Goal: Use online tool/utility: Utilize a website feature to perform a specific function

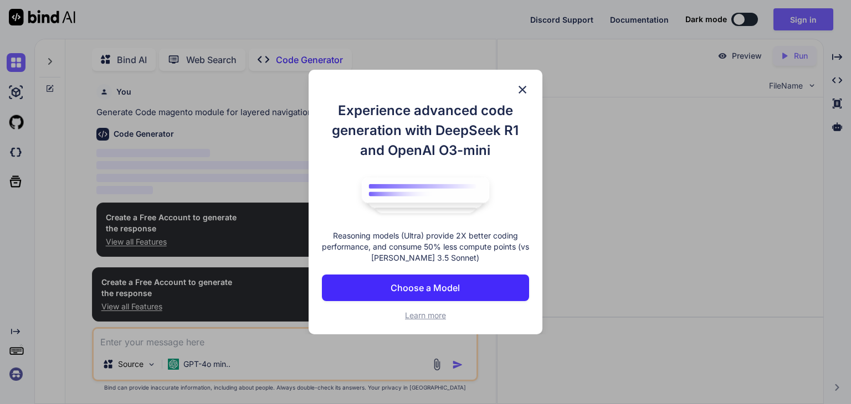
type textarea "x"
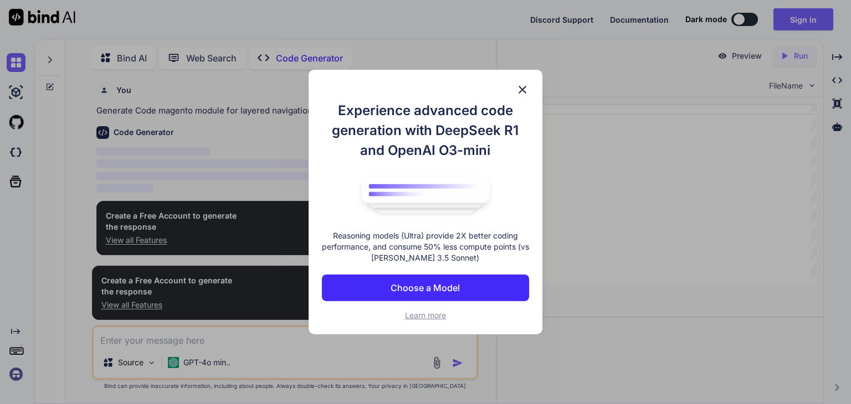
click at [531, 90] on div "Experience advanced code generation with DeepSeek R1 and OpenAI O3-mini Reasoni…" at bounding box center [425, 202] width 234 height 265
click at [521, 85] on img at bounding box center [522, 89] width 13 height 13
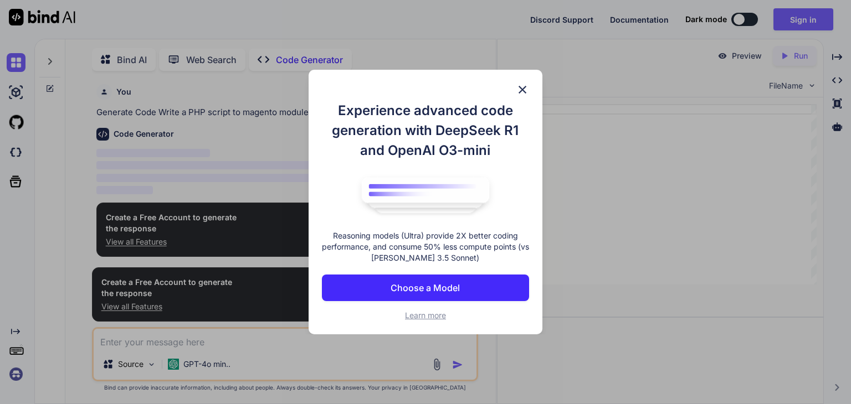
scroll to position [4, 0]
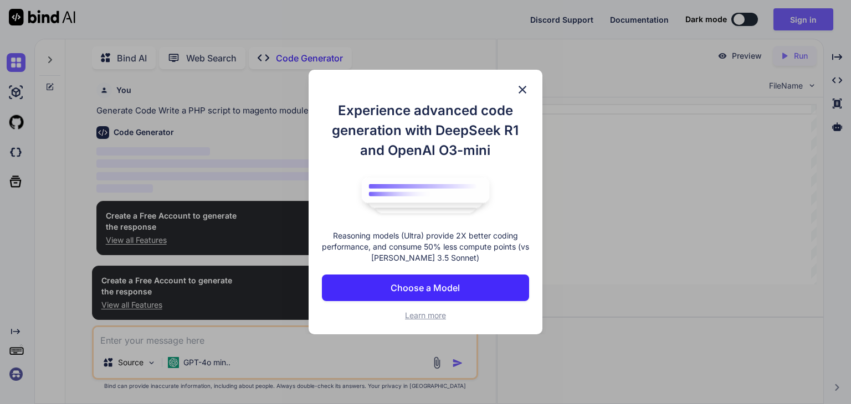
click at [518, 89] on img at bounding box center [522, 89] width 13 height 13
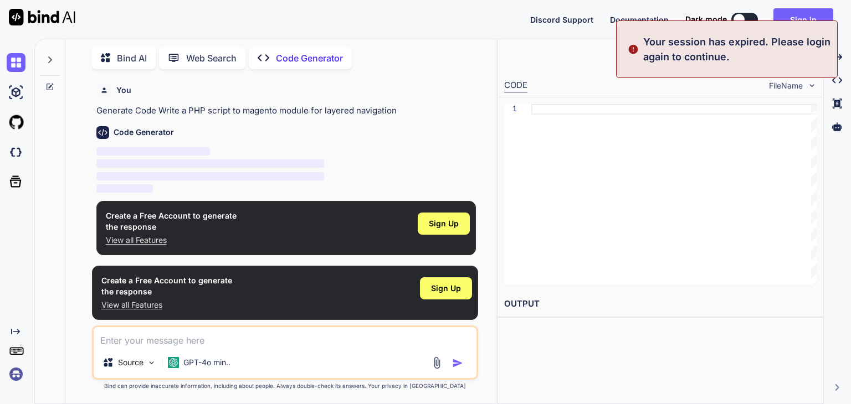
type textarea "x"
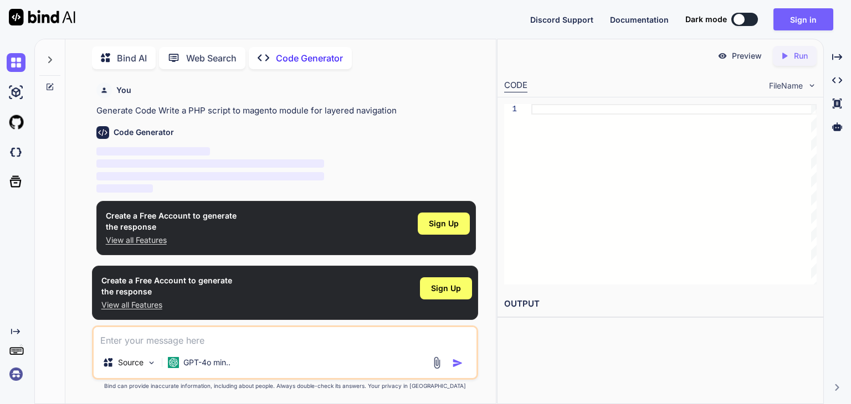
click at [152, 338] on textarea at bounding box center [285, 337] width 383 height 20
type textarea "Magento module for advance layered navigation"
click at [452, 358] on img "button" at bounding box center [457, 363] width 11 height 11
click at [455, 362] on img "button" at bounding box center [457, 363] width 11 height 11
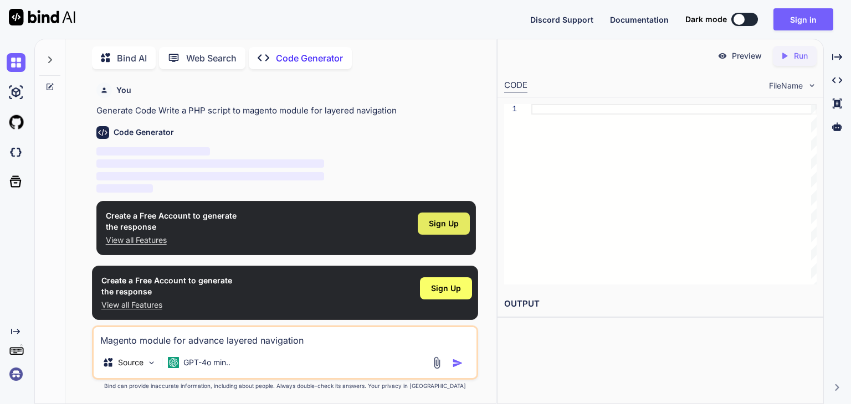
click at [450, 219] on span "Sign Up" at bounding box center [444, 223] width 30 height 11
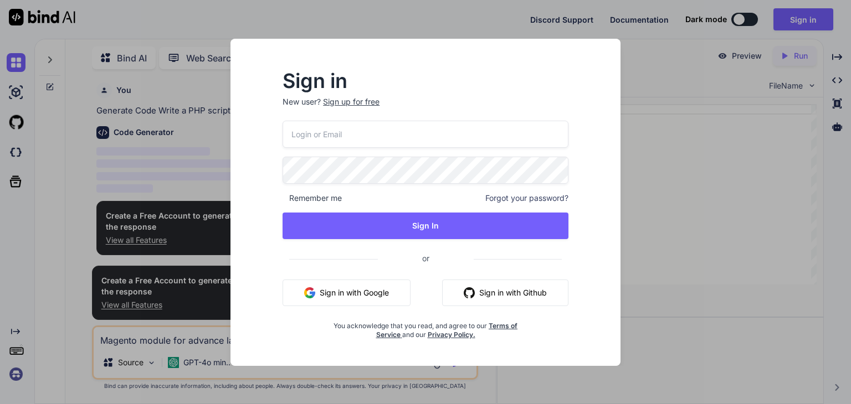
click at [372, 300] on button "Sign in with Google" at bounding box center [346, 293] width 128 height 27
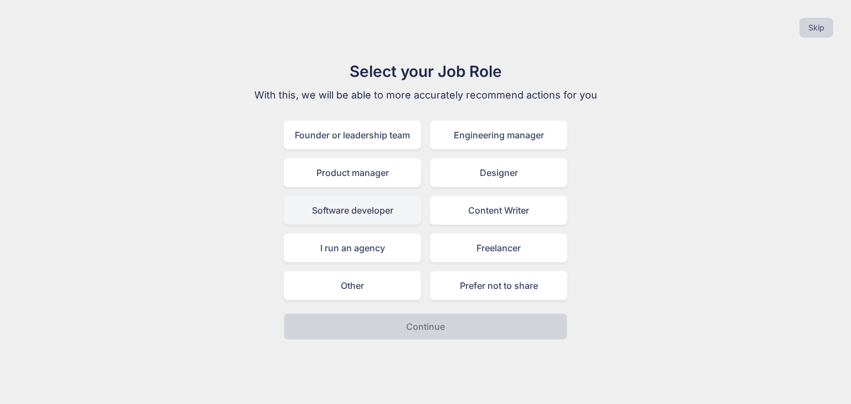
click at [332, 203] on div "Software developer" at bounding box center [352, 210] width 137 height 29
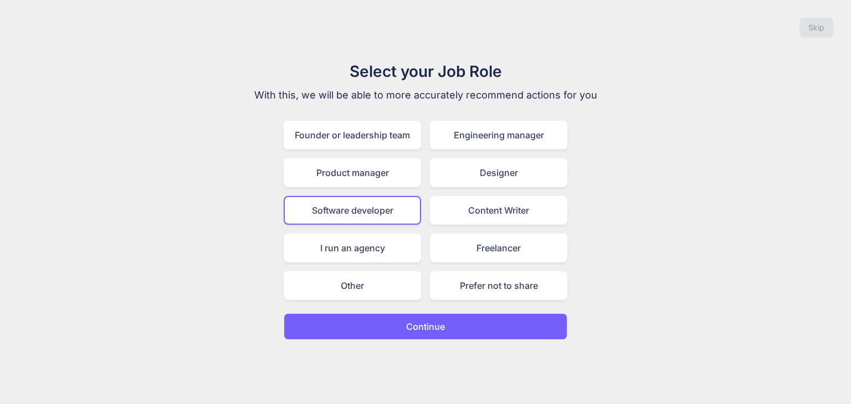
click at [418, 326] on p "Continue" at bounding box center [425, 326] width 39 height 13
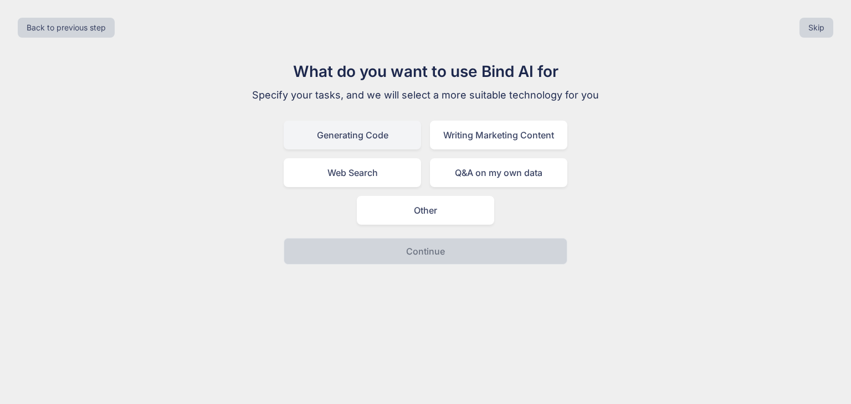
click at [361, 148] on div "Generating Code" at bounding box center [352, 135] width 137 height 29
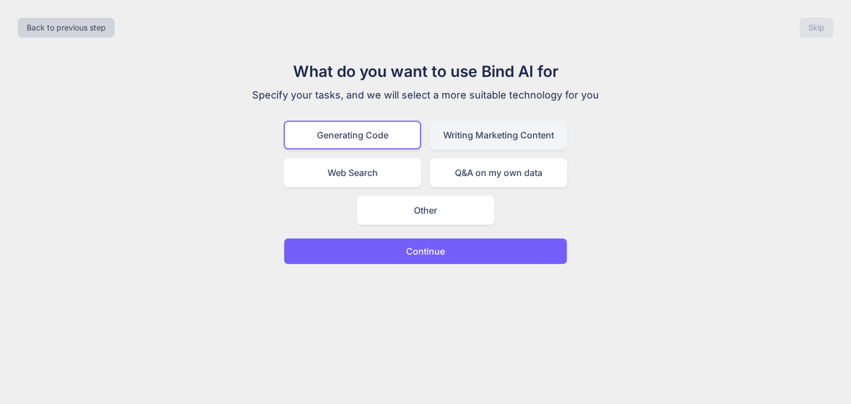
click at [510, 144] on div "Writing Marketing Content" at bounding box center [498, 135] width 137 height 29
click at [327, 129] on div "Generating Code" at bounding box center [352, 135] width 137 height 29
click at [328, 254] on button "Continue" at bounding box center [426, 251] width 284 height 27
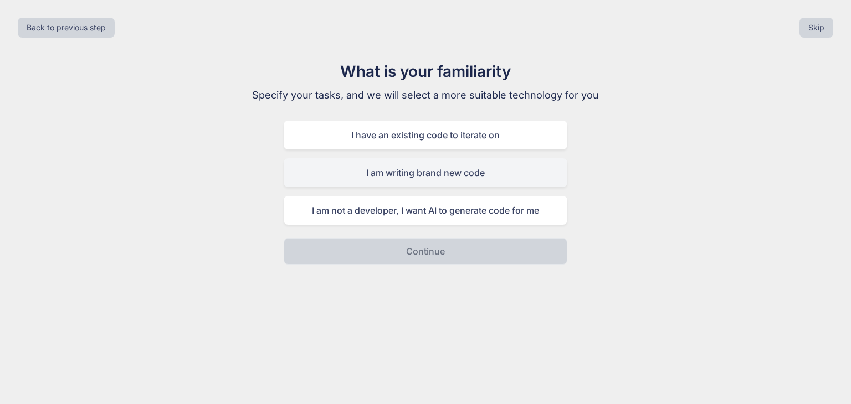
click at [464, 177] on div "I am writing brand new code" at bounding box center [426, 172] width 284 height 29
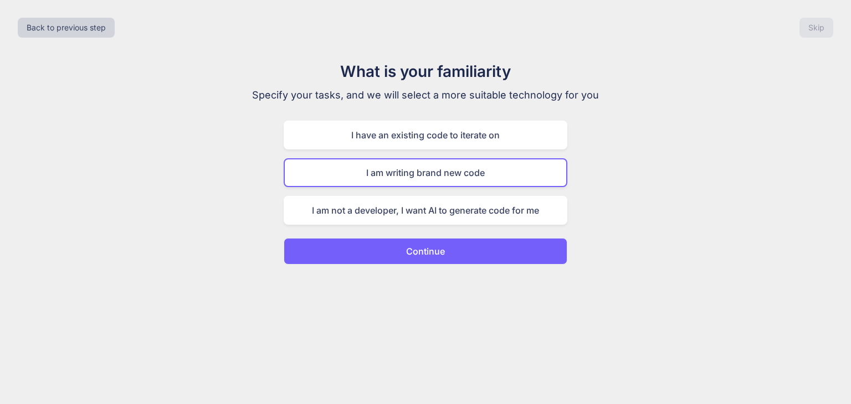
click at [470, 246] on button "Continue" at bounding box center [426, 251] width 284 height 27
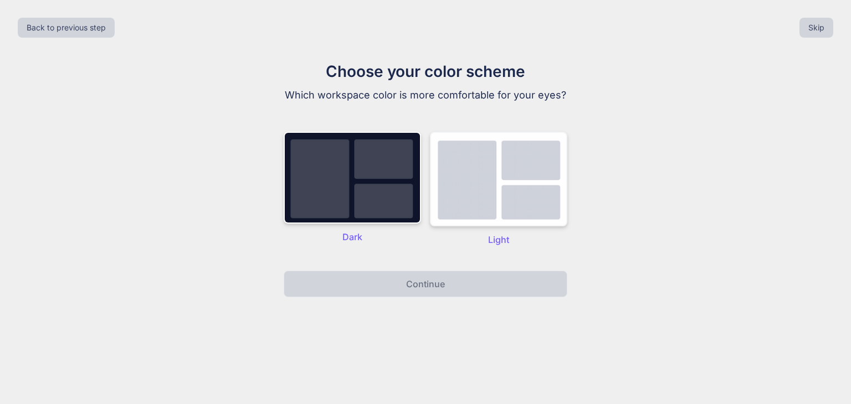
click at [456, 191] on img at bounding box center [498, 179] width 137 height 95
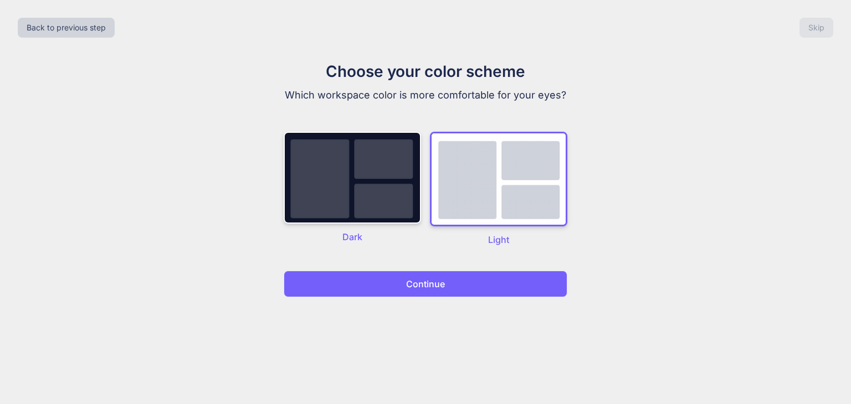
click at [456, 292] on button "Continue" at bounding box center [426, 284] width 284 height 27
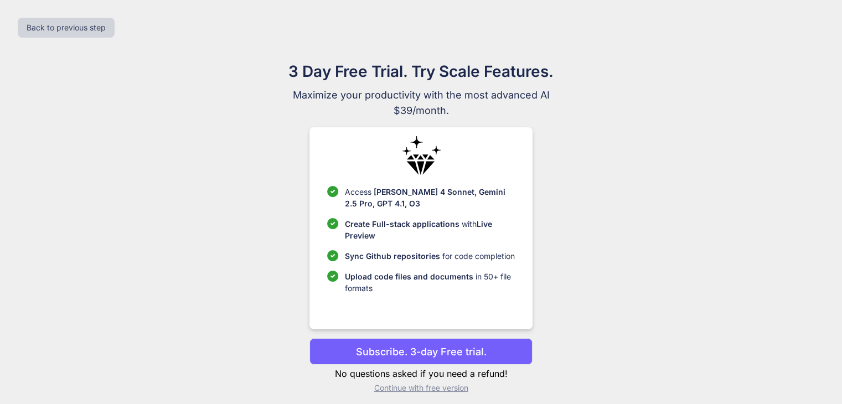
click at [423, 388] on p "Continue with free version" at bounding box center [421, 388] width 223 height 11
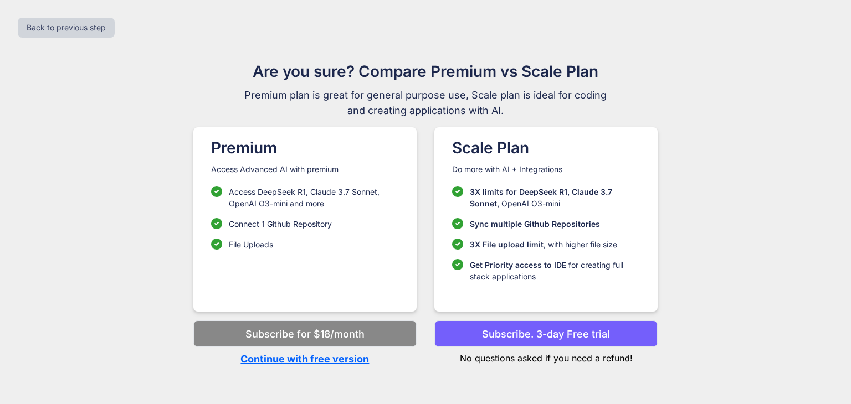
click at [350, 357] on p "Continue with free version" at bounding box center [304, 359] width 223 height 15
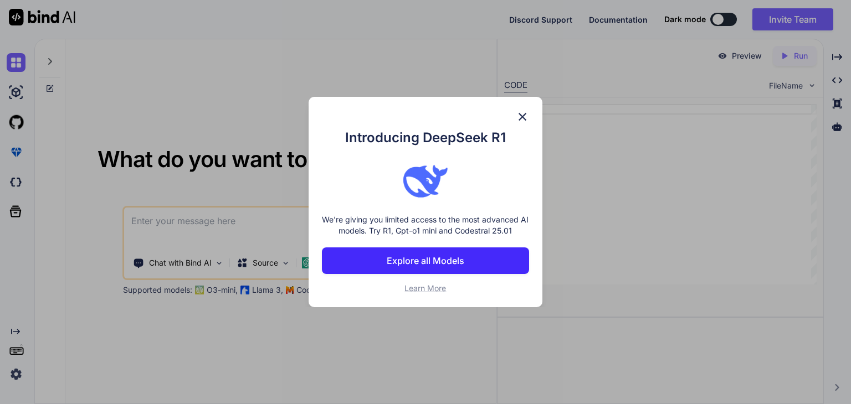
click at [521, 115] on img at bounding box center [522, 116] width 13 height 13
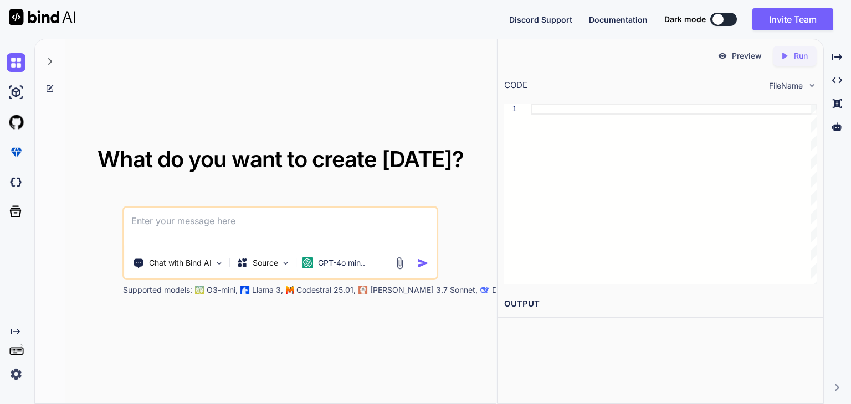
click at [280, 222] on textarea at bounding box center [281, 228] width 312 height 41
type textarea "magento 2 module for advance layered navigation"
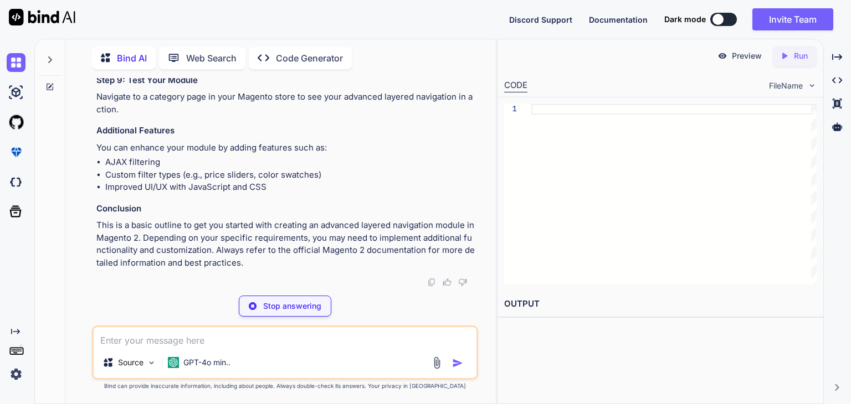
scroll to position [1453, 0]
